Goal: Task Accomplishment & Management: Manage account settings

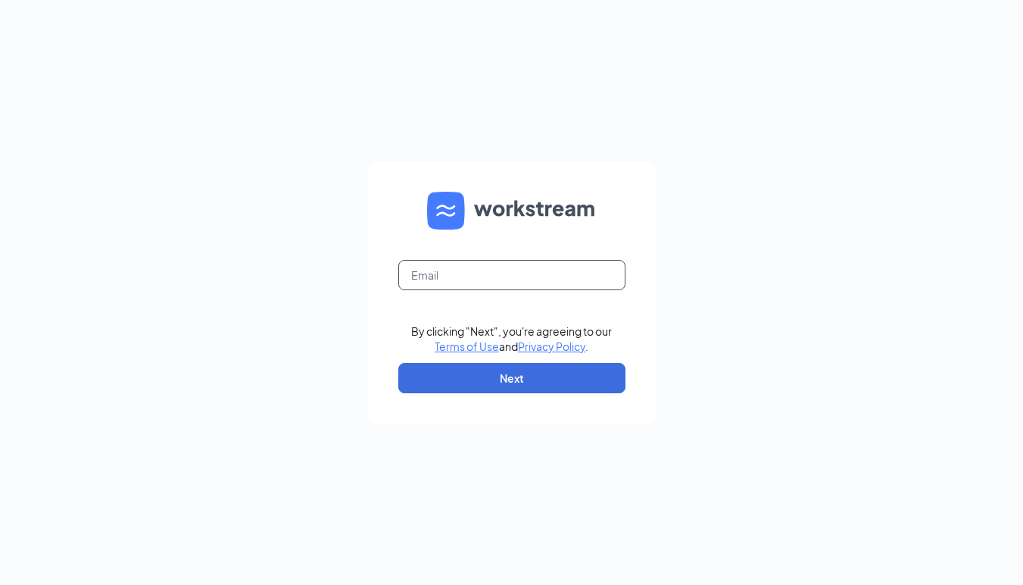
click at [562, 271] on input "text" at bounding box center [511, 275] width 227 height 30
type input "store156@biggby.com"
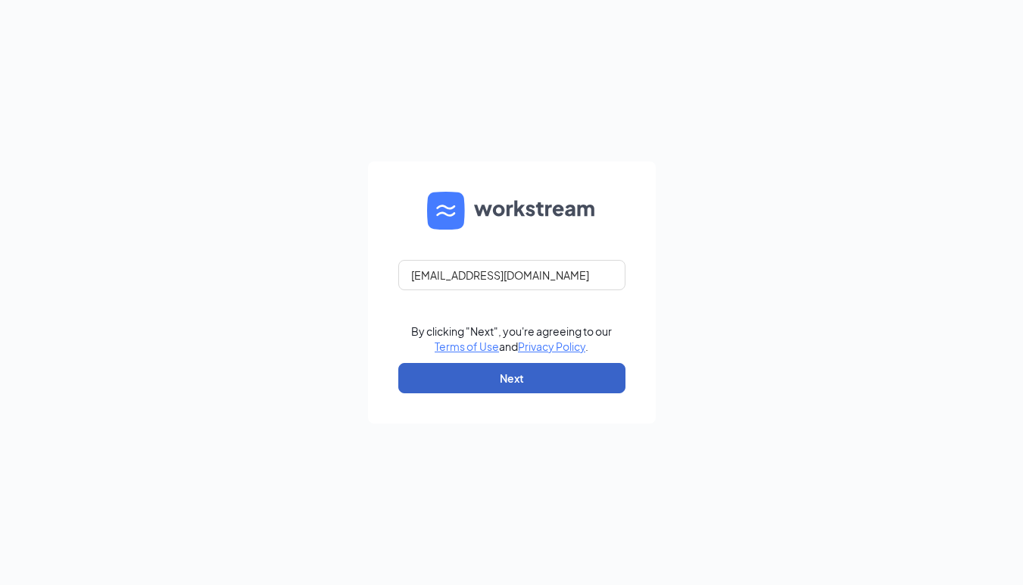
click at [526, 372] on button "Next" at bounding box center [511, 378] width 227 height 30
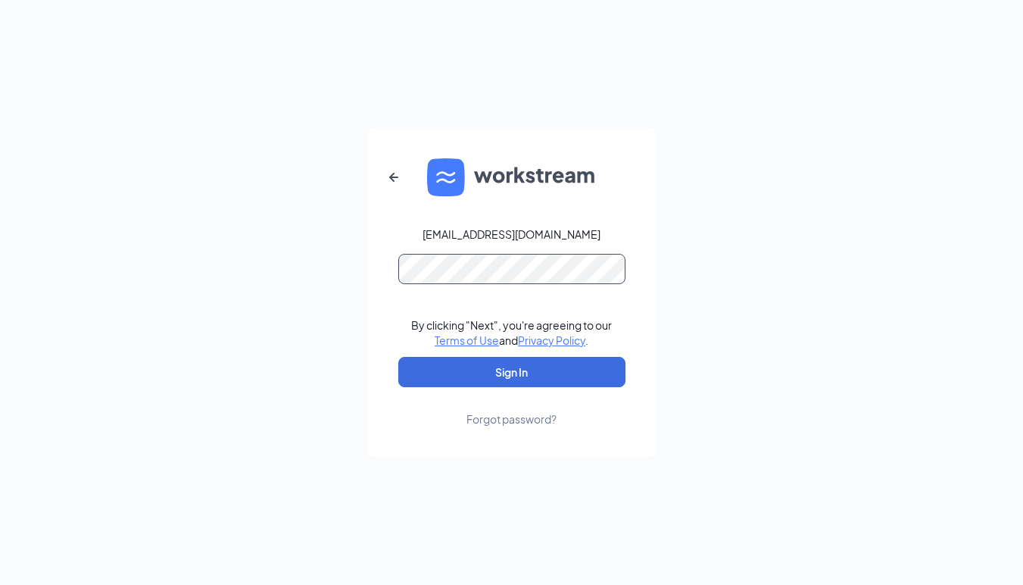
click at [398, 357] on button "Sign In" at bounding box center [511, 372] width 227 height 30
